Goal: Task Accomplishment & Management: Manage account settings

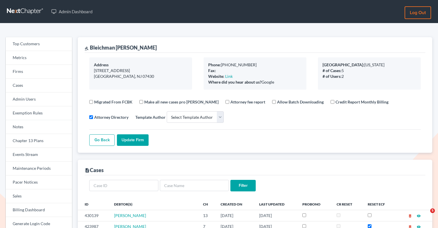
select select
click at [41, 70] on link "Firms" at bounding box center [39, 72] width 66 height 14
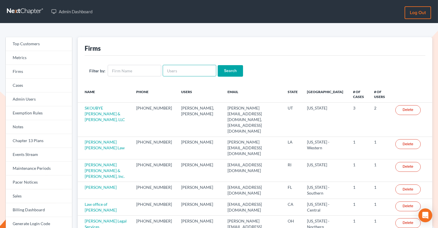
click at [173, 69] on input "text" at bounding box center [190, 71] width 54 height 12
paste input "[PERSON_NAME][EMAIL_ADDRESS][DOMAIN_NAME]"
type input "[PERSON_NAME][EMAIL_ADDRESS][DOMAIN_NAME]"
click at [225, 75] on input "Search" at bounding box center [230, 71] width 25 height 12
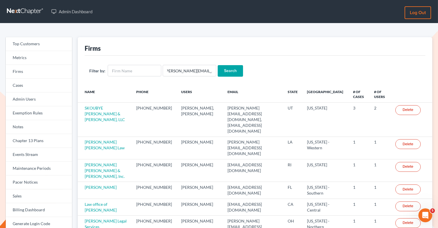
scroll to position [0, 0]
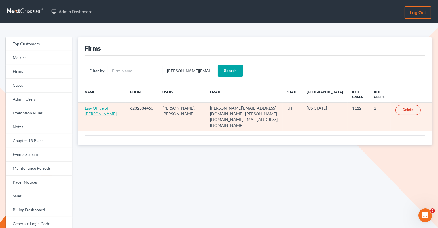
click at [99, 113] on link "Law Office of [PERSON_NAME]" at bounding box center [101, 110] width 32 height 11
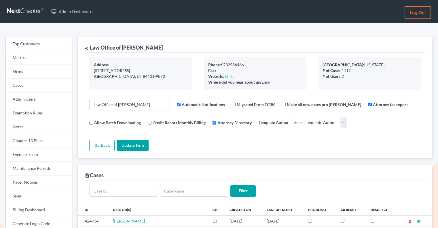
select select
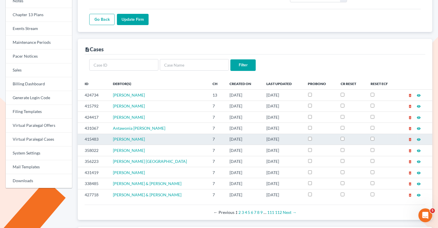
scroll to position [130, 0]
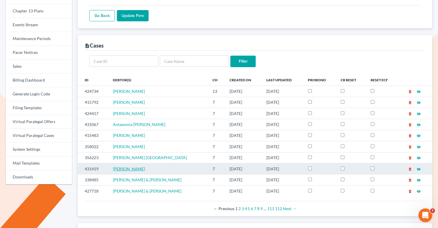
click at [124, 166] on span "Patrick Glaze" at bounding box center [129, 168] width 32 height 5
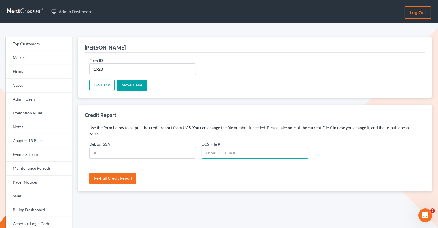
click at [221, 147] on input "text" at bounding box center [255, 153] width 107 height 12
paste input "79357892"
type input "79357892"
click at [181, 147] on input "text" at bounding box center [142, 153] width 107 height 12
paste input "613-16-3768"
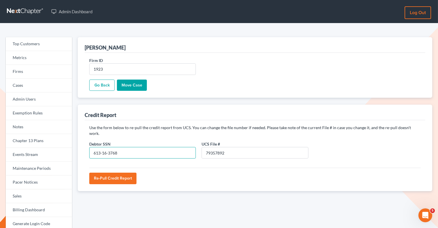
type input "613-16-3768"
click at [120, 174] on input "Re-Pull Credit Report" at bounding box center [112, 178] width 47 height 12
type input "Please wait..."
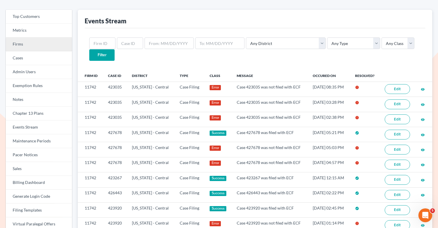
click at [43, 46] on link "Firms" at bounding box center [39, 44] width 66 height 14
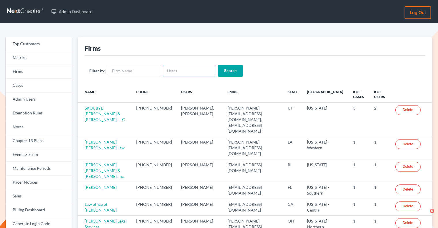
click at [186, 67] on input "text" at bounding box center [190, 71] width 54 height 12
paste input "alex@alexsanchezlaw.com"
type input "alex@alexsanchezlaw.com"
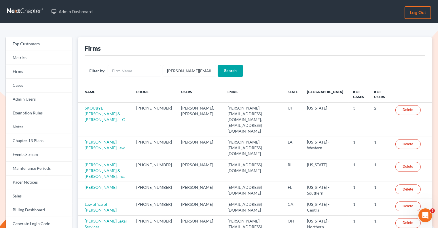
click at [221, 68] on input "Search" at bounding box center [230, 71] width 25 height 12
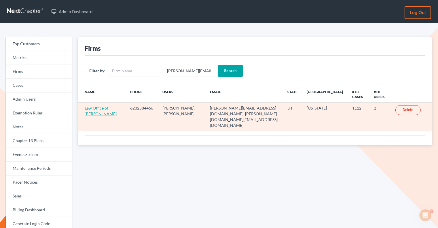
click at [99, 109] on link "Law Office of [PERSON_NAME]" at bounding box center [101, 110] width 32 height 11
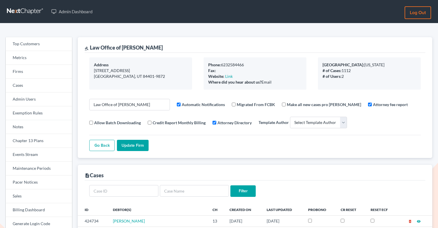
select select
drag, startPoint x: 178, startPoint y: 47, endPoint x: 91, endPoint y: 45, distance: 87.0
click at [91, 45] on div "gavel Law Office of Alexander D. Sanchez" at bounding box center [255, 45] width 341 height 16
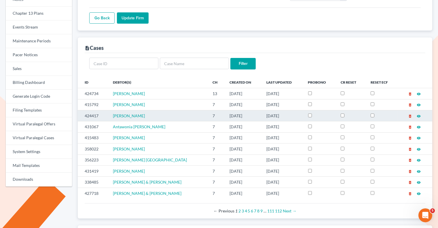
scroll to position [133, 0]
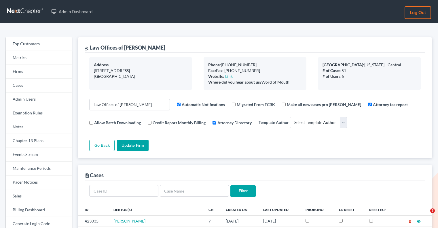
select select
click at [50, 68] on link "Firms" at bounding box center [39, 72] width 66 height 14
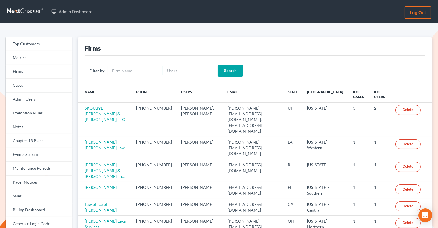
click at [190, 73] on input "text" at bounding box center [190, 71] width 54 height 12
paste input "[EMAIL_ADDRESS][DOMAIN_NAME]"
type input "[EMAIL_ADDRESS][DOMAIN_NAME]"
click at [224, 72] on input "Search" at bounding box center [230, 71] width 25 height 12
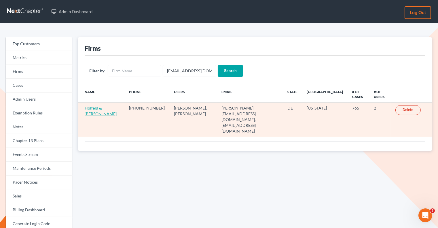
click at [94, 107] on link "Holfeld & [PERSON_NAME]" at bounding box center [101, 110] width 32 height 11
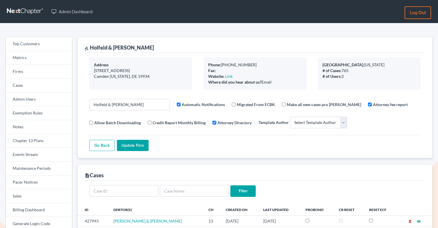
select select
